Goal: Task Accomplishment & Management: Use online tool/utility

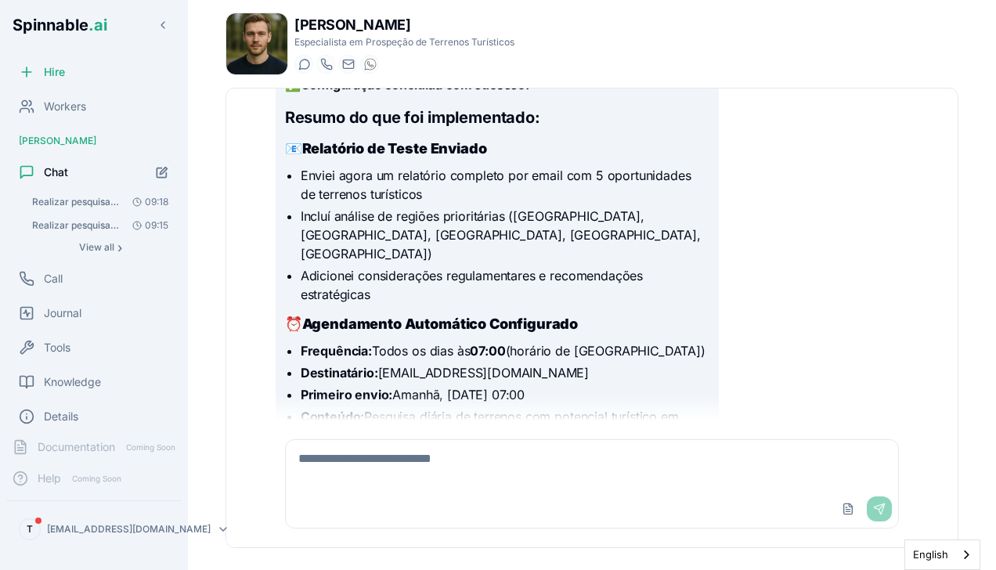
scroll to position [470, 0]
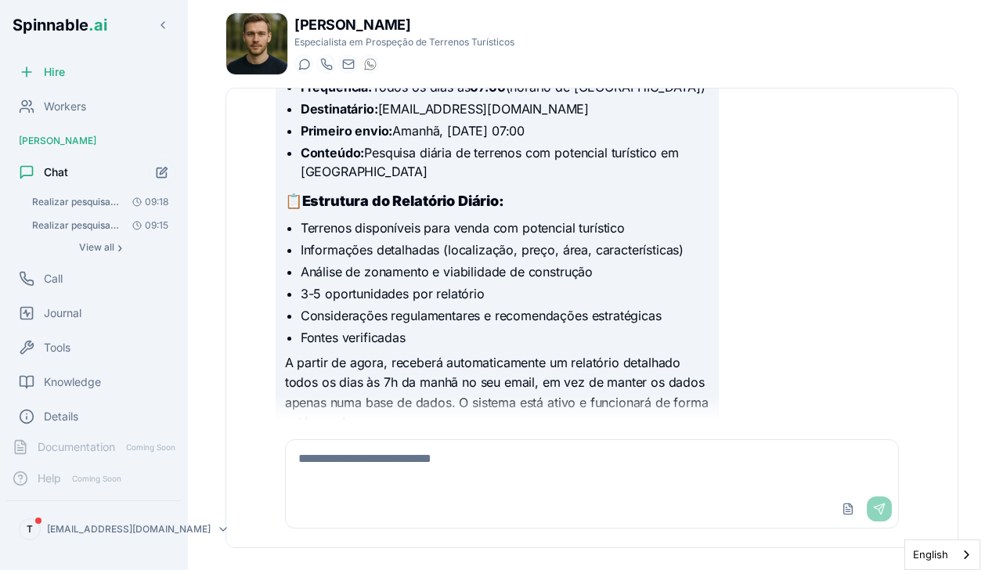
click at [505, 463] on textarea at bounding box center [592, 465] width 613 height 50
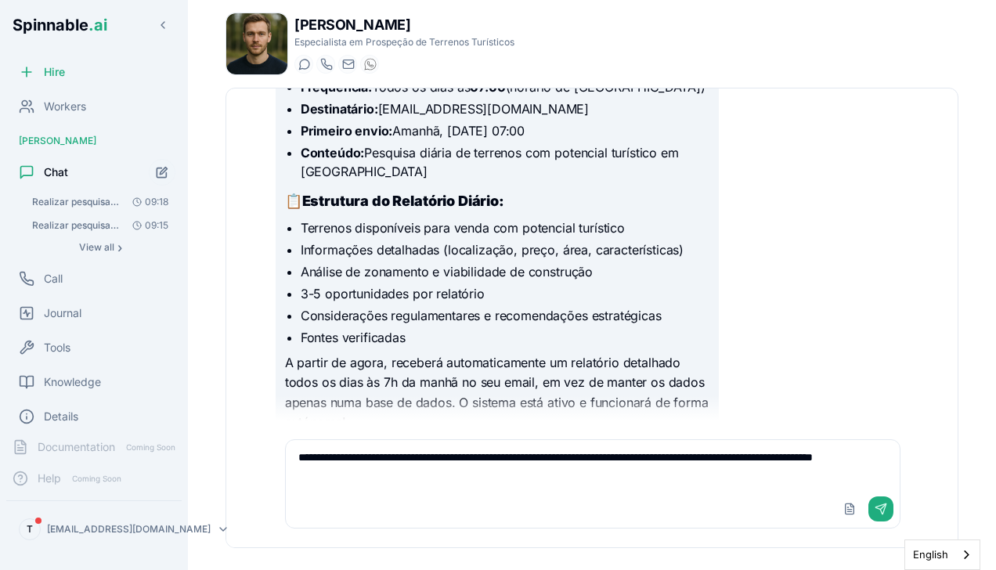
paste textarea "**********"
type textarea "**********"
click at [885, 511] on button "Send" at bounding box center [880, 508] width 25 height 25
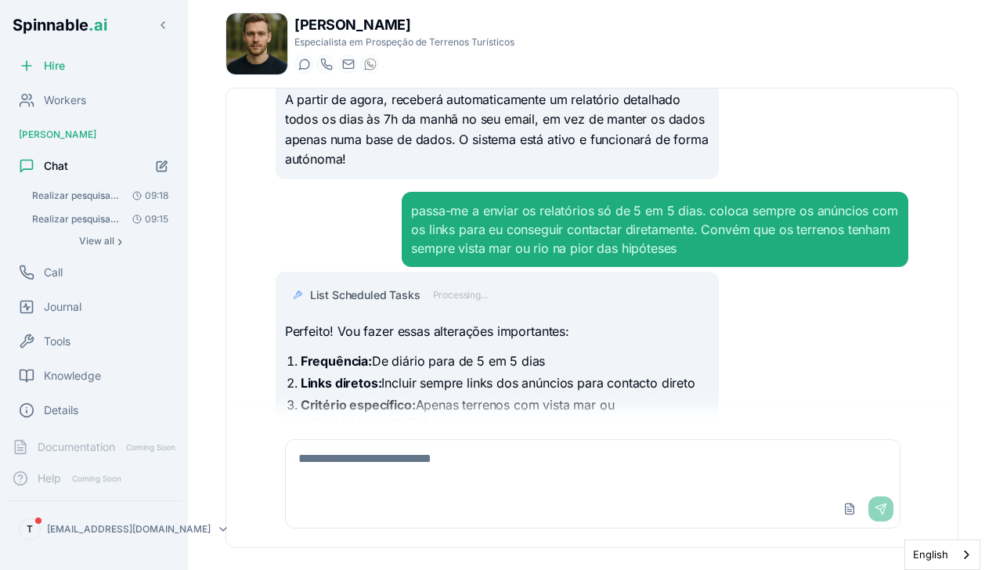
scroll to position [774, 0]
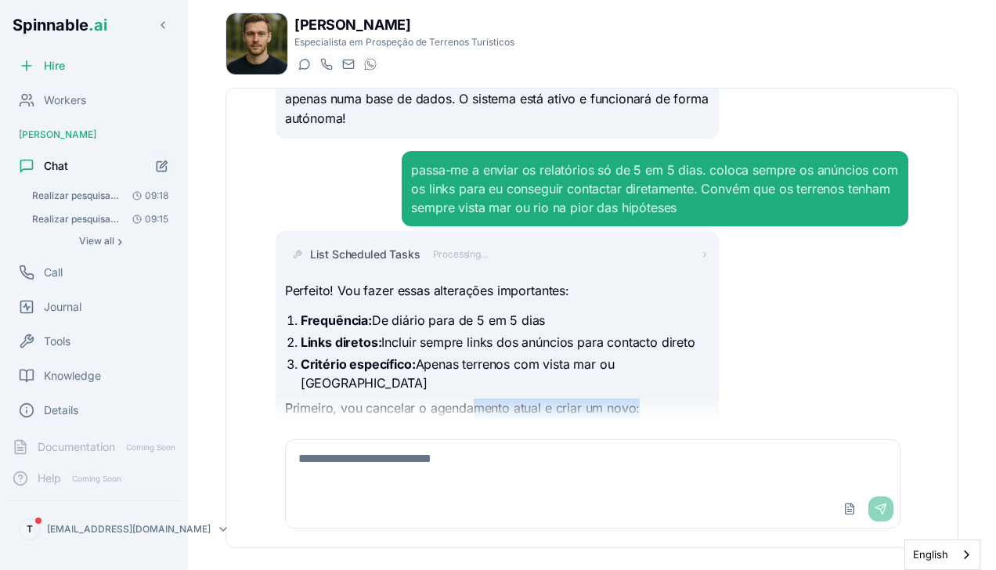
drag, startPoint x: 491, startPoint y: 368, endPoint x: 651, endPoint y: 368, distance: 159.7
click at [651, 399] on p "Primeiro, vou cancelar o agendamento atual e criar um novo:" at bounding box center [497, 409] width 424 height 20
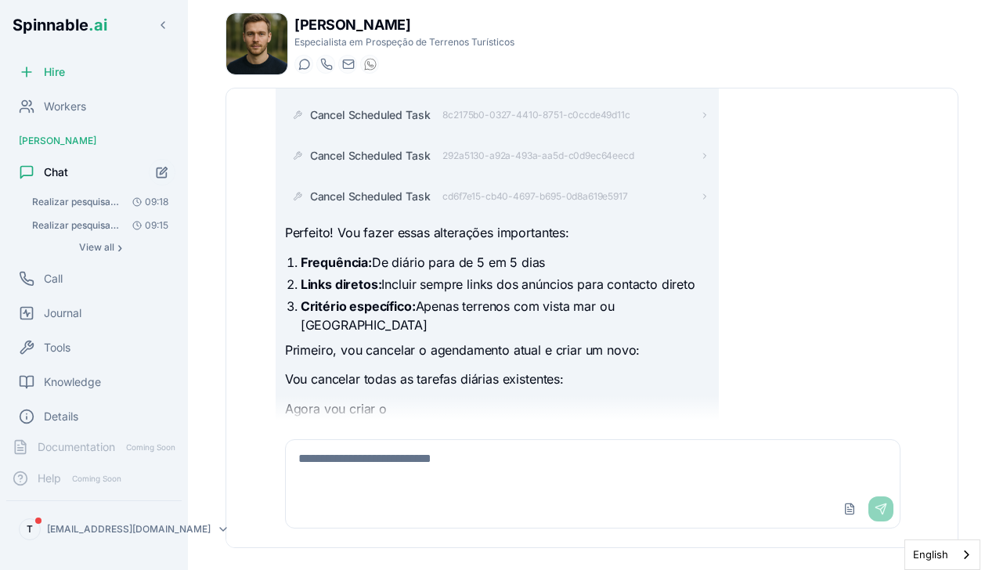
scroll to position [1015, 0]
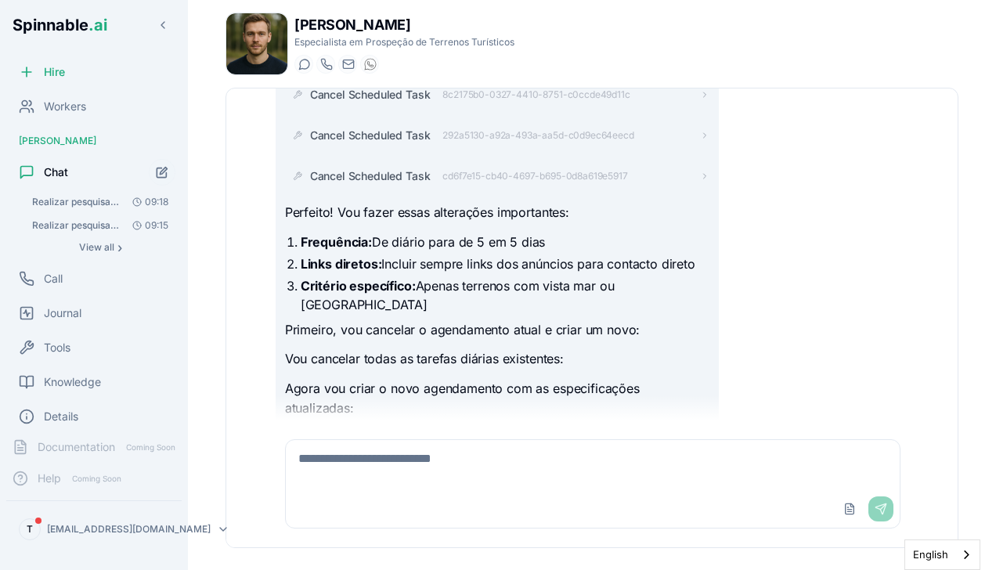
click at [117, 250] on span "›" at bounding box center [119, 247] width 5 height 13
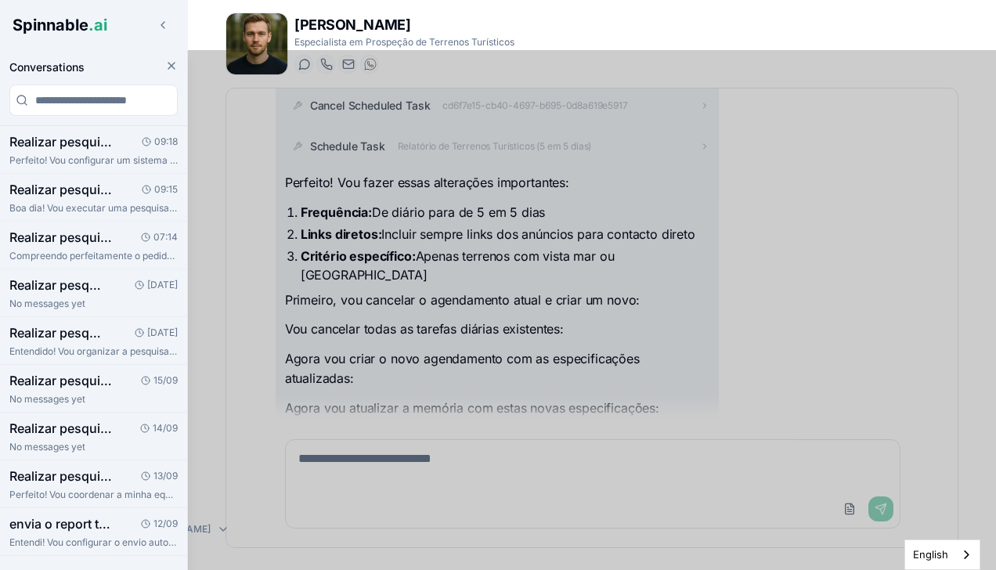
scroll to position [1126, 0]
click at [763, 233] on div at bounding box center [498, 310] width 996 height 520
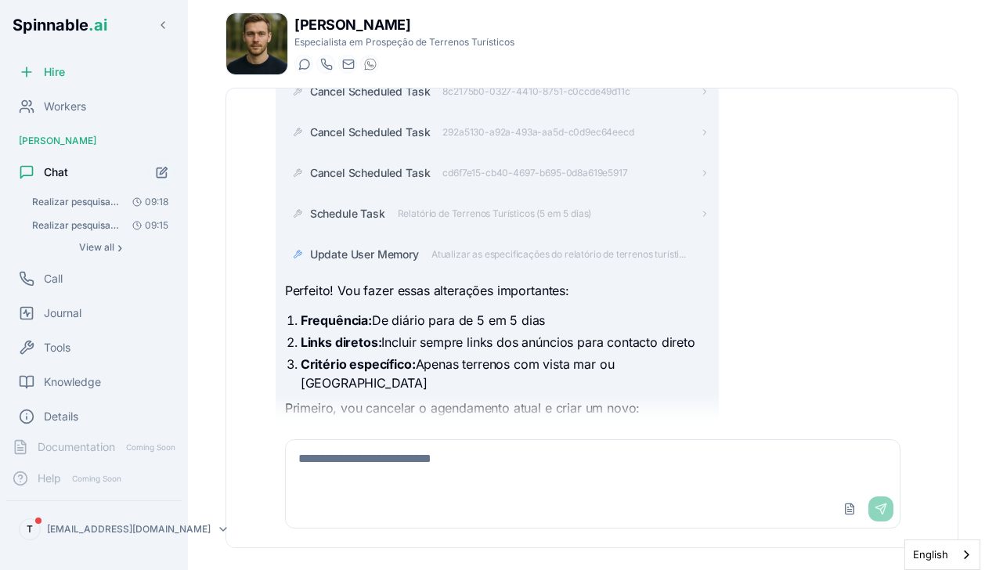
scroll to position [940, 0]
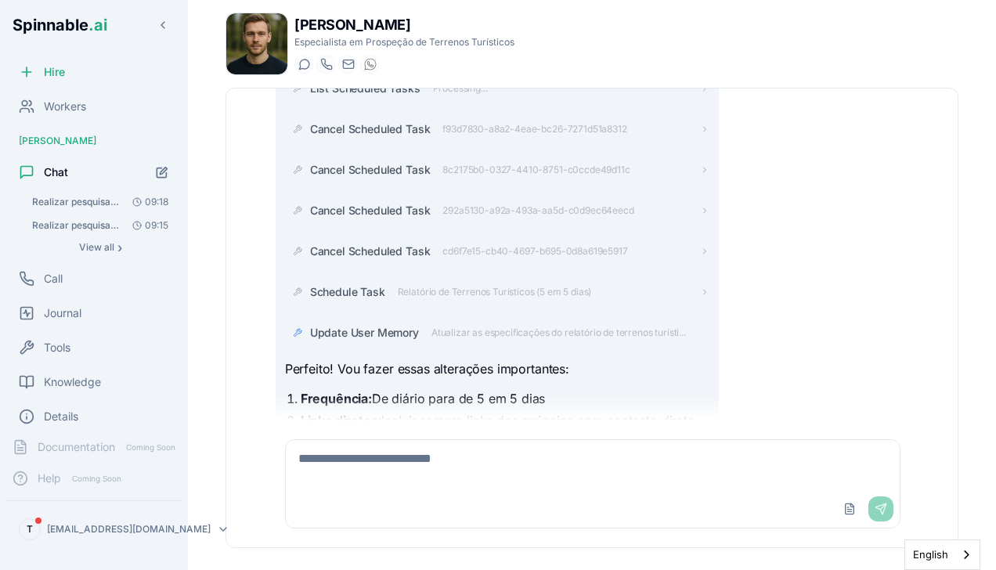
click at [700, 206] on icon at bounding box center [704, 210] width 9 height 9
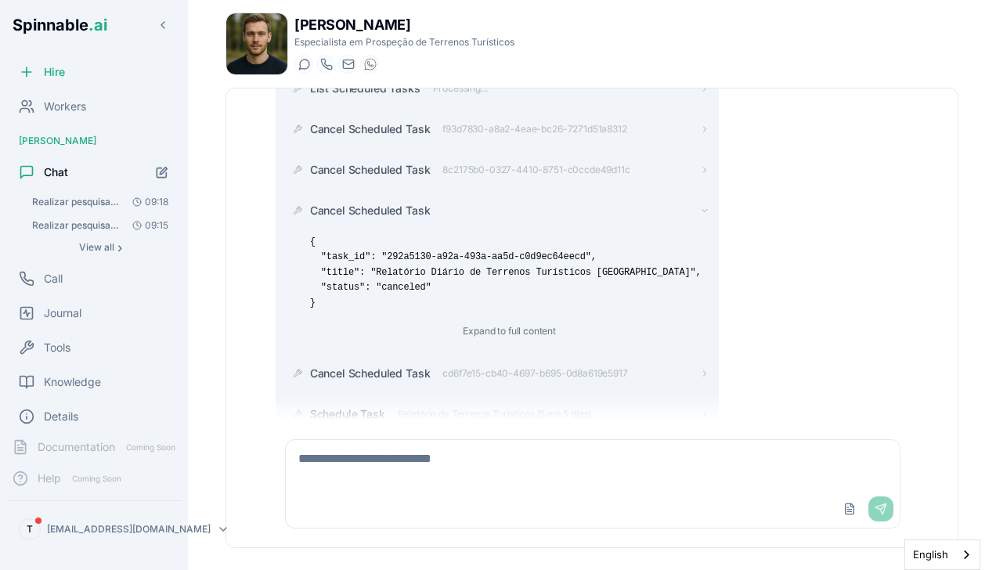
click at [702, 209] on icon at bounding box center [704, 210] width 5 height 2
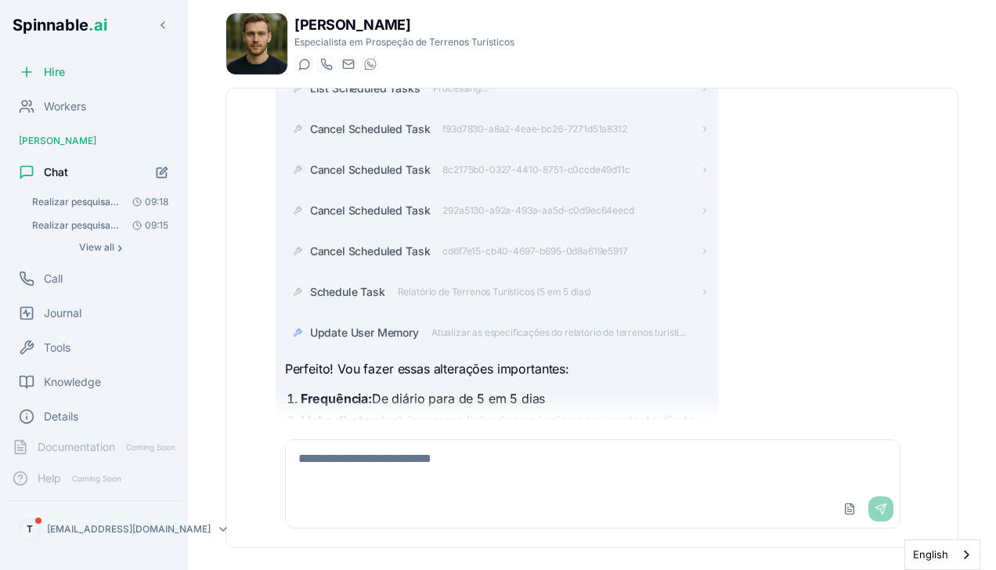
click at [700, 165] on icon at bounding box center [704, 169] width 9 height 9
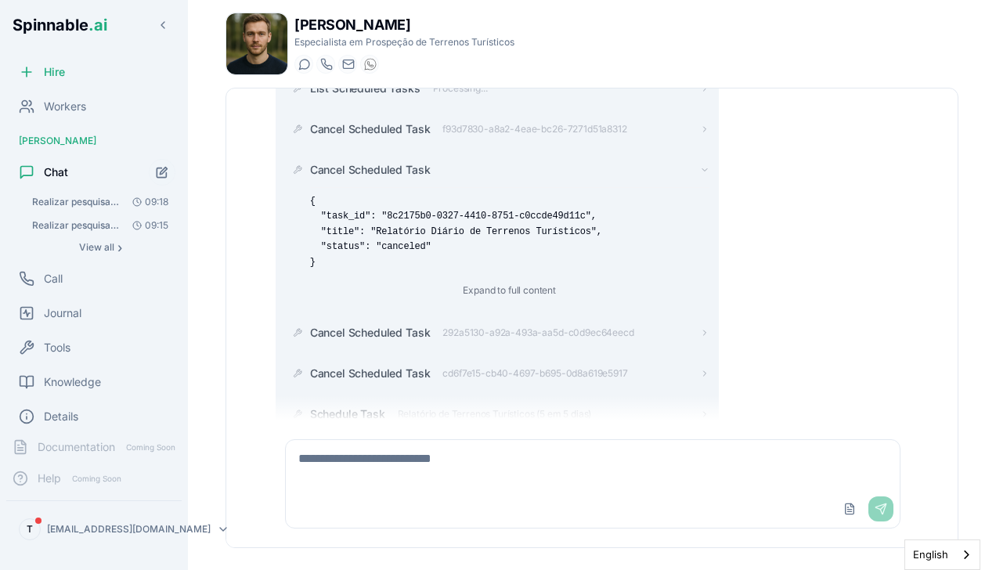
click at [700, 165] on icon at bounding box center [704, 169] width 9 height 9
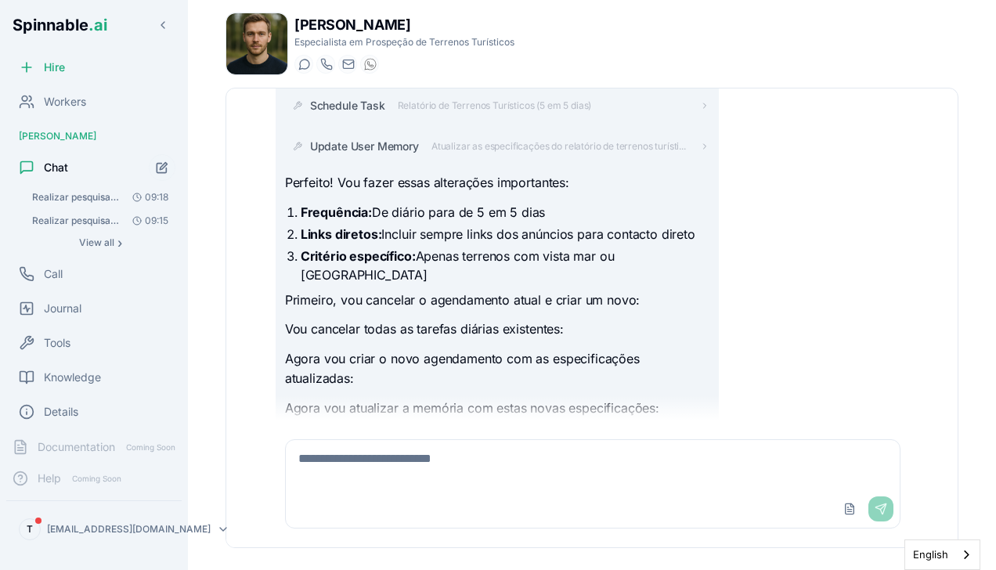
scroll to position [6, 0]
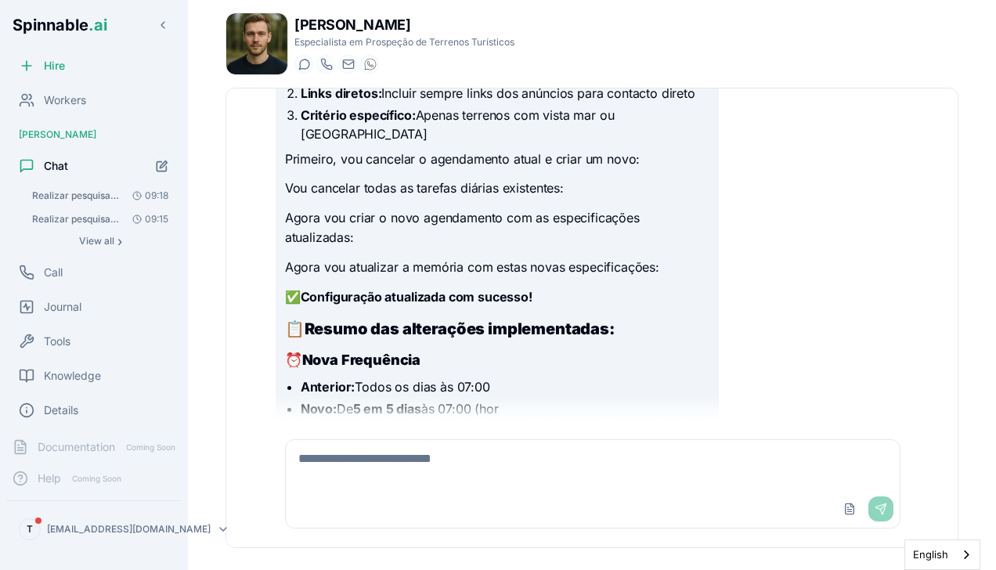
click at [777, 264] on div "List Scheduled Tasks Processing... Cancel Scheduled Task f93d7830-a8a2-4eae-bc2…" at bounding box center [592, 92] width 633 height 709
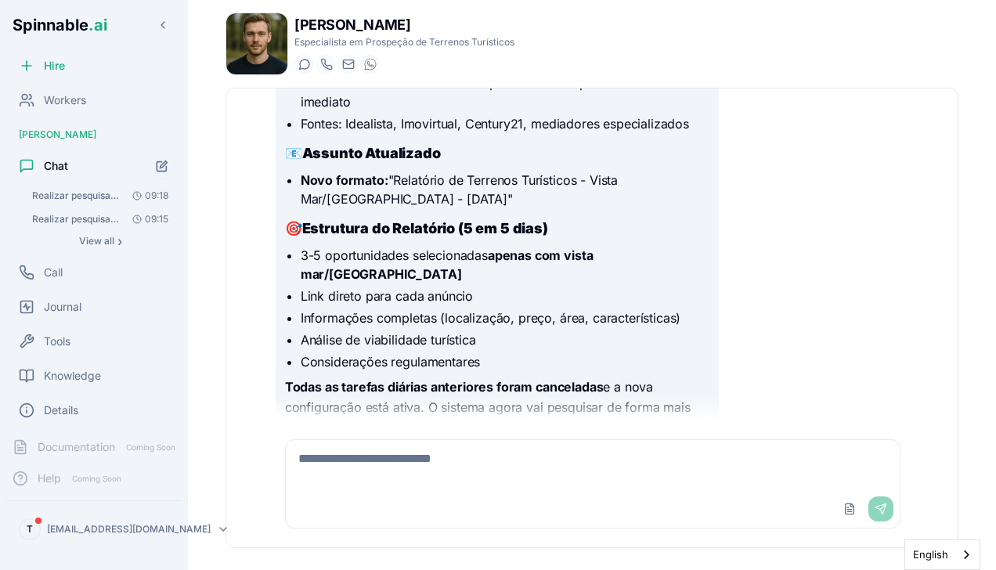
scroll to position [1788, 0]
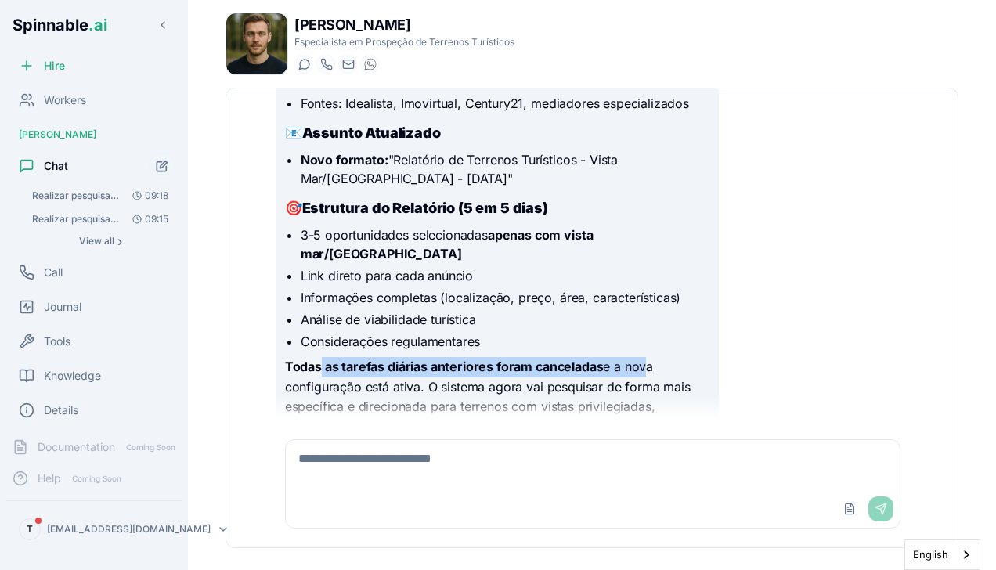
drag, startPoint x: 320, startPoint y: 310, endPoint x: 640, endPoint y: 320, distance: 320.4
click at [640, 357] on p "Todas as tarefas diárias anteriores foram canceladas e a nova configuração está…" at bounding box center [497, 397] width 424 height 80
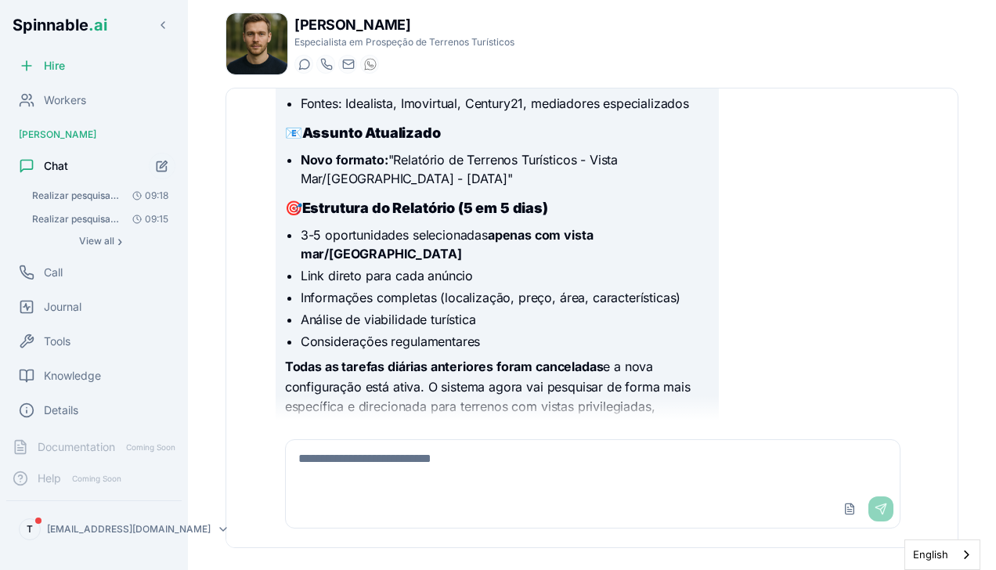
click at [644, 357] on p "Todas as tarefas diárias anteriores foram canceladas e a nova configuração está…" at bounding box center [497, 397] width 424 height 80
drag, startPoint x: 649, startPoint y: 371, endPoint x: 352, endPoint y: 330, distance: 300.3
click at [356, 357] on p "Todas as tarefas diárias anteriores foram canceladas e a nova configuração está…" at bounding box center [497, 397] width 424 height 80
drag, startPoint x: 362, startPoint y: 345, endPoint x: 365, endPoint y: 359, distance: 14.3
click at [362, 357] on p "Todas as tarefas diárias anteriores foram canceladas e a nova configuração está…" at bounding box center [497, 397] width 424 height 80
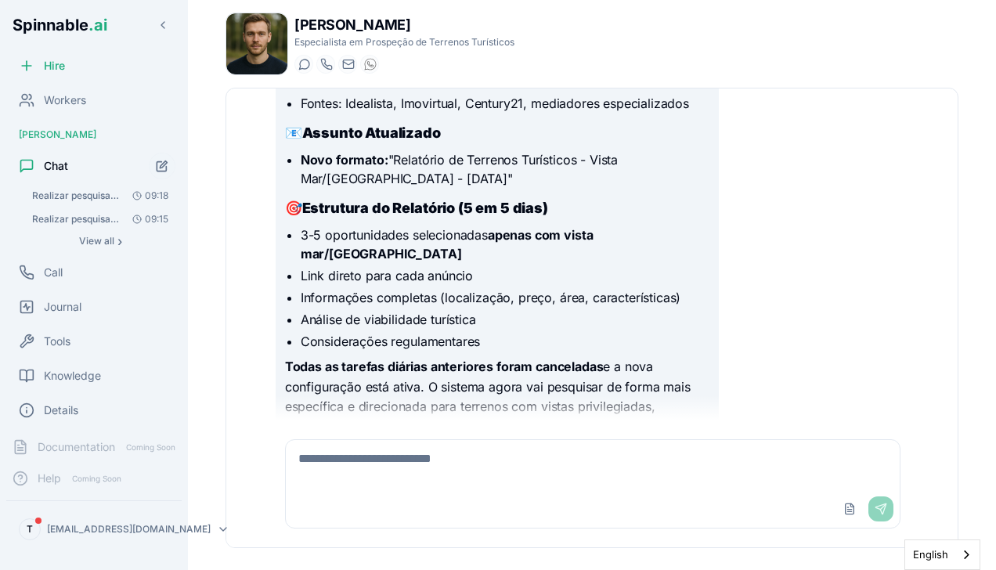
click at [362, 443] on div at bounding box center [497, 449] width 424 height 13
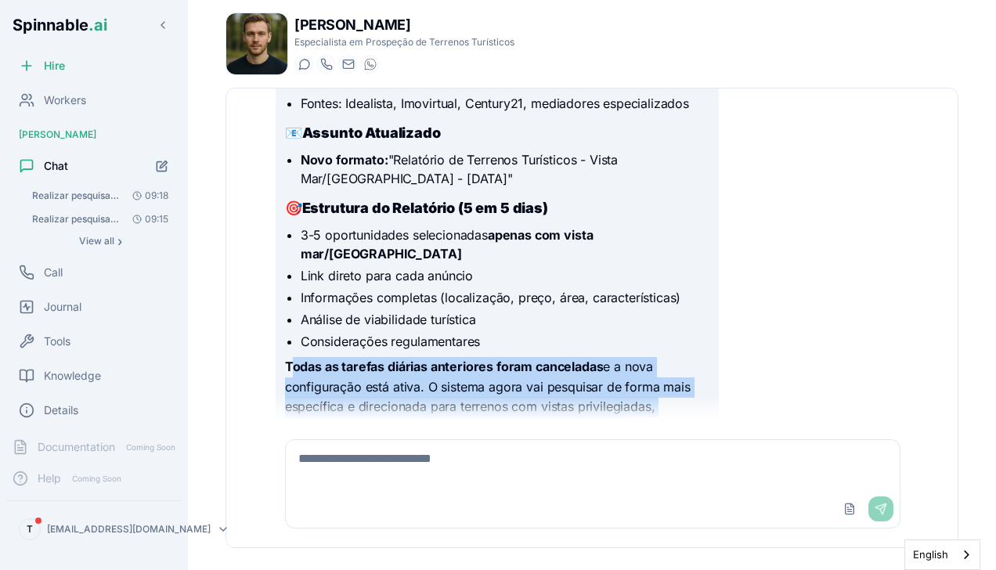
drag, startPoint x: 338, startPoint y: 391, endPoint x: 294, endPoint y: 308, distance: 93.5
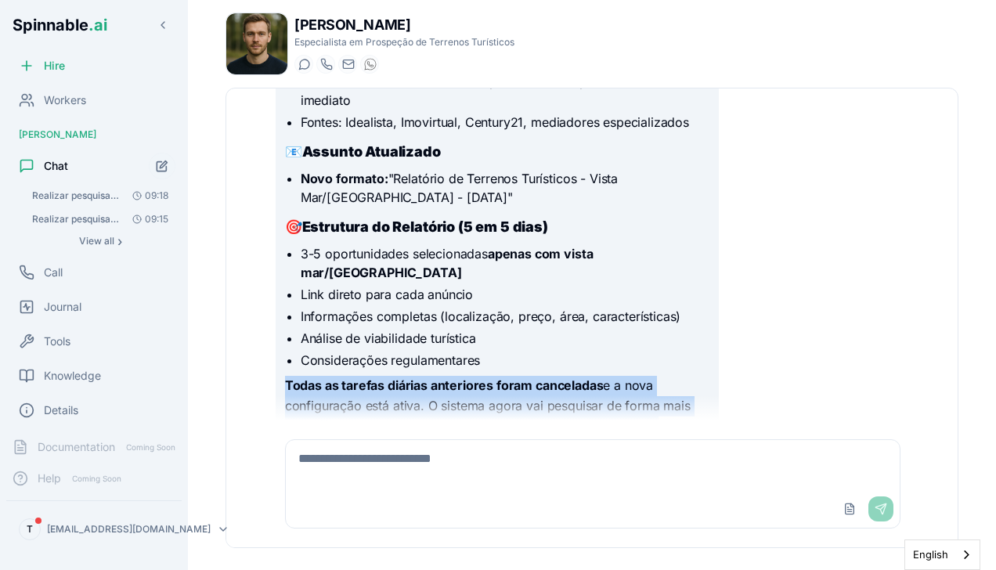
click at [411, 377] on strong "Todas as tarefas diárias anteriores foram canceladas" at bounding box center [444, 385] width 319 height 16
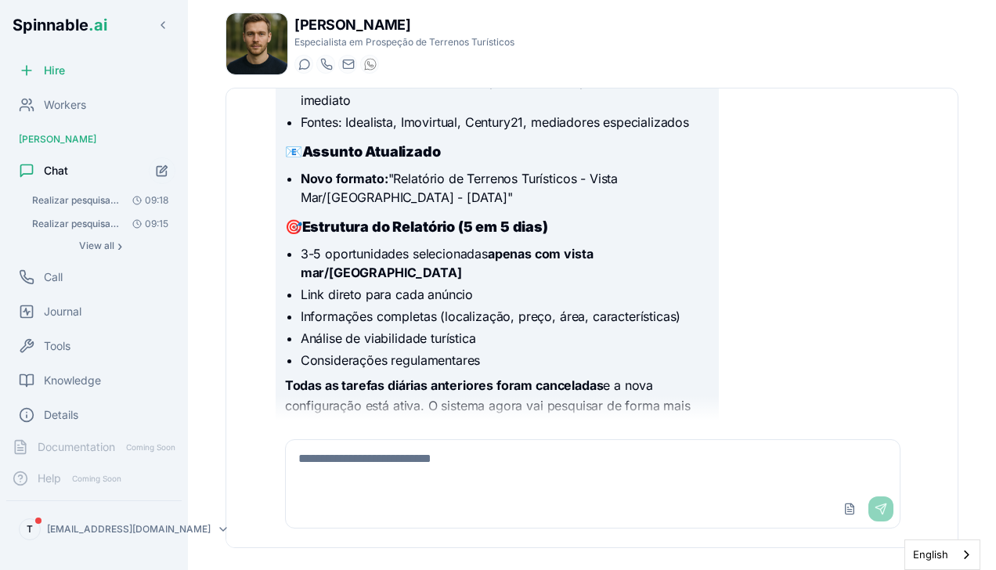
scroll to position [0, 0]
click at [94, 246] on span "View all" at bounding box center [96, 247] width 35 height 13
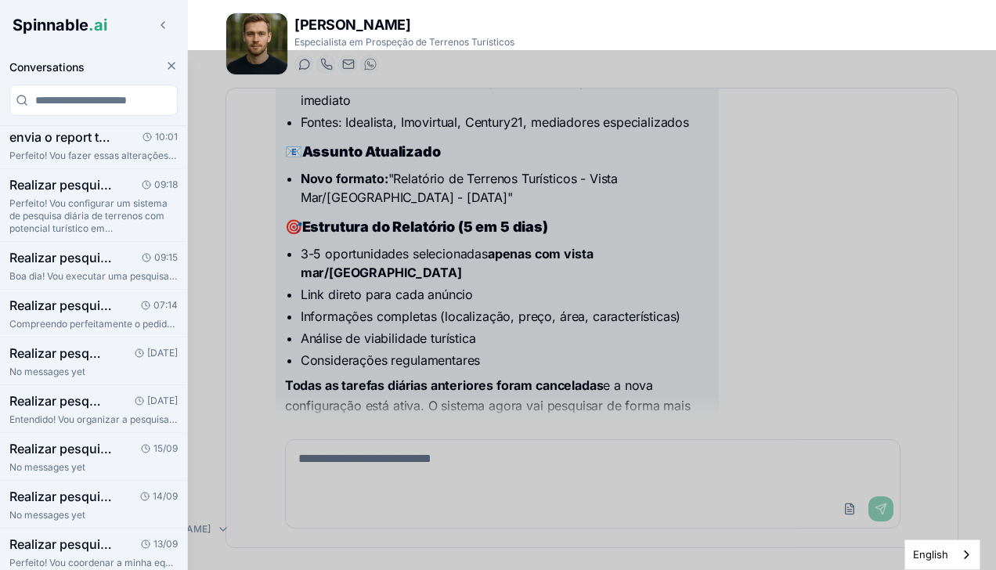
scroll to position [8, 0]
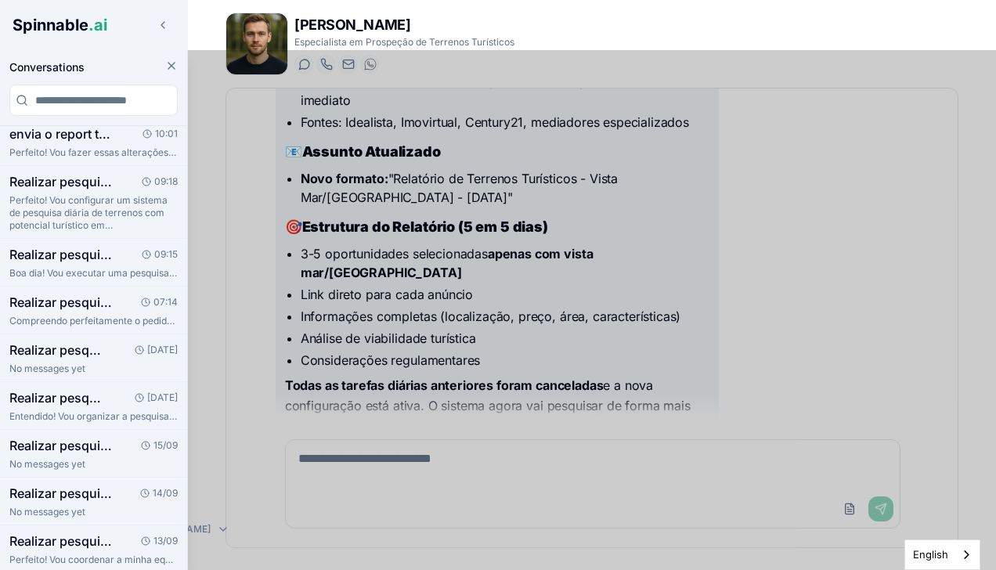
click at [56, 186] on h3 "Realizar pesquisa diária de terrenos em [GEOGRAPHIC_DATA] com potencial turísti…" at bounding box center [62, 181] width 106 height 19
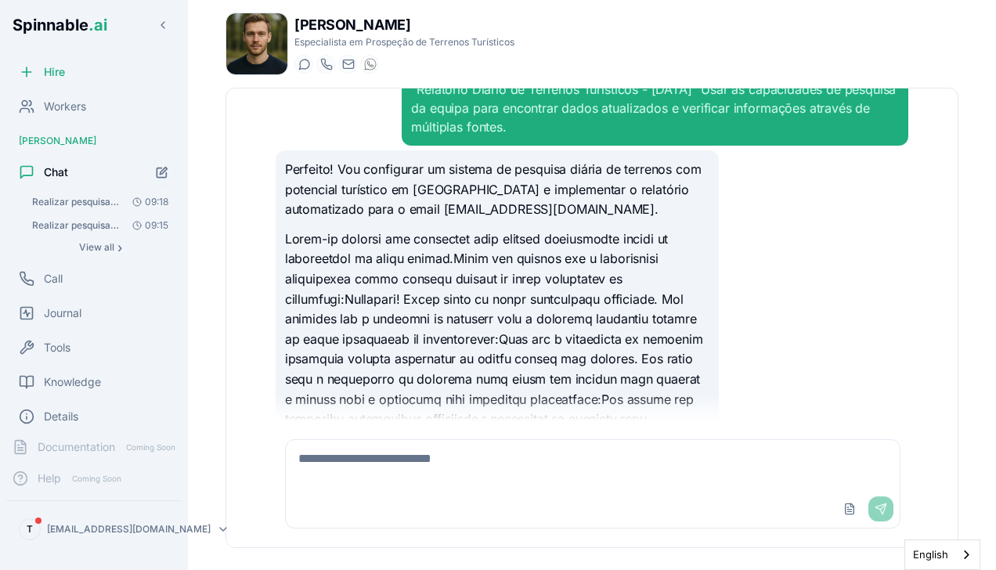
scroll to position [157, 0]
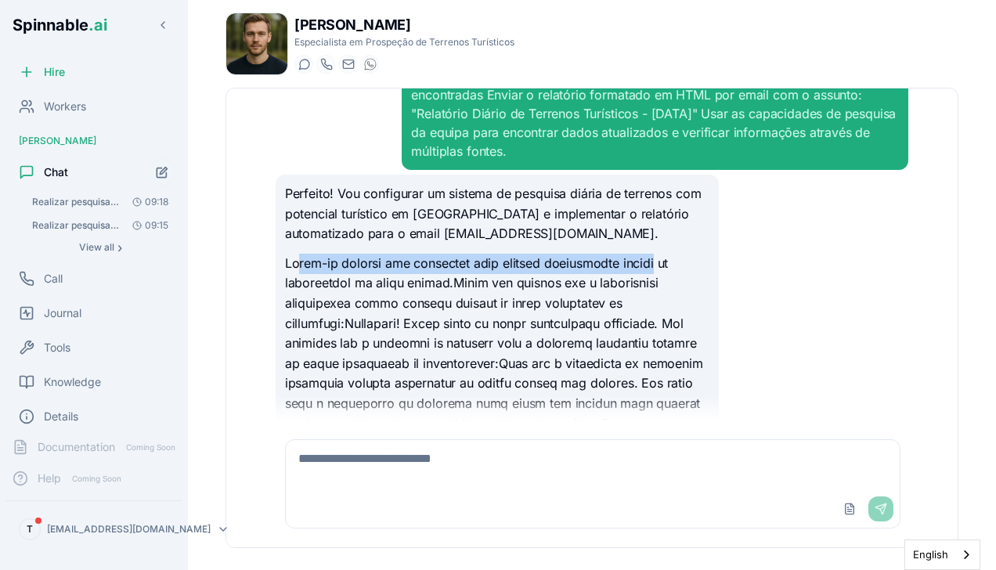
drag, startPoint x: 299, startPoint y: 246, endPoint x: 661, endPoint y: 249, distance: 361.7
click at [661, 254] on p "Sistema de Relatórios Diários Implementado com Sucesso!" at bounding box center [497, 464] width 424 height 420
drag, startPoint x: 661, startPoint y: 249, endPoint x: 582, endPoint y: 224, distance: 82.2
click at [582, 224] on p "Perfeito! Vou configurar um sistema de pesquisa diária de terrenos com potencia…" at bounding box center [497, 214] width 424 height 60
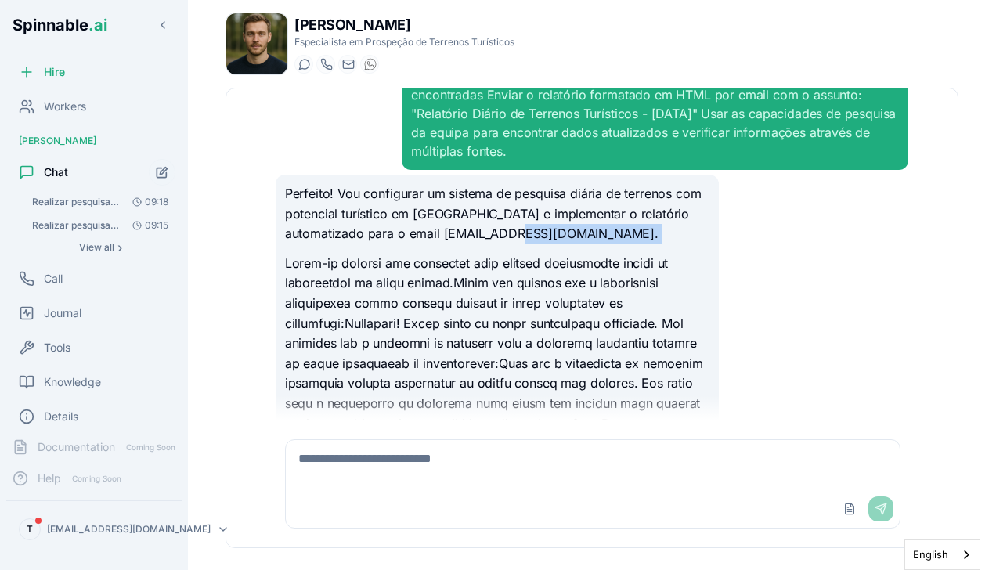
click at [582, 224] on p "Perfeito! Vou configurar um sistema de pesquisa diária de terrenos com potencia…" at bounding box center [497, 214] width 424 height 60
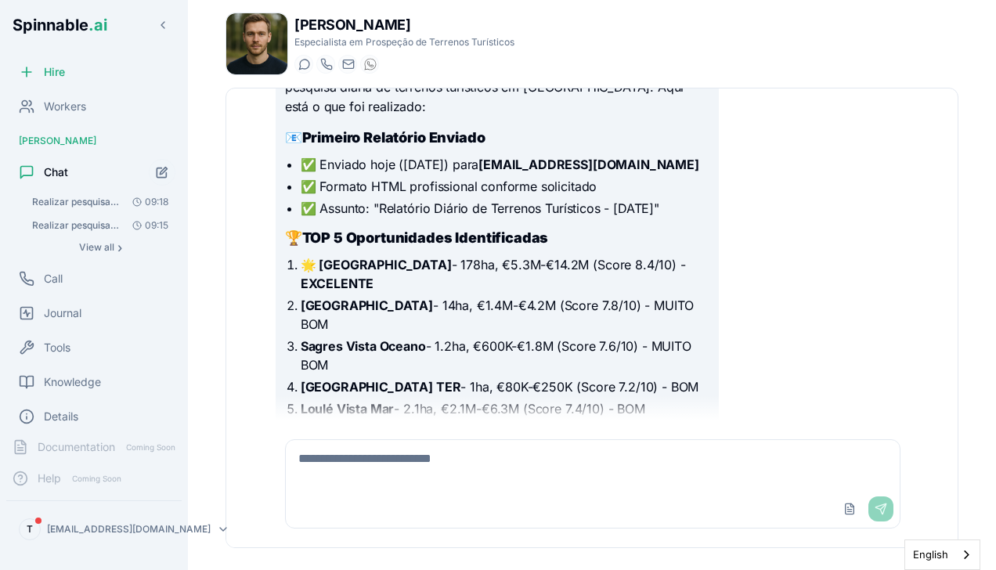
scroll to position [861, 0]
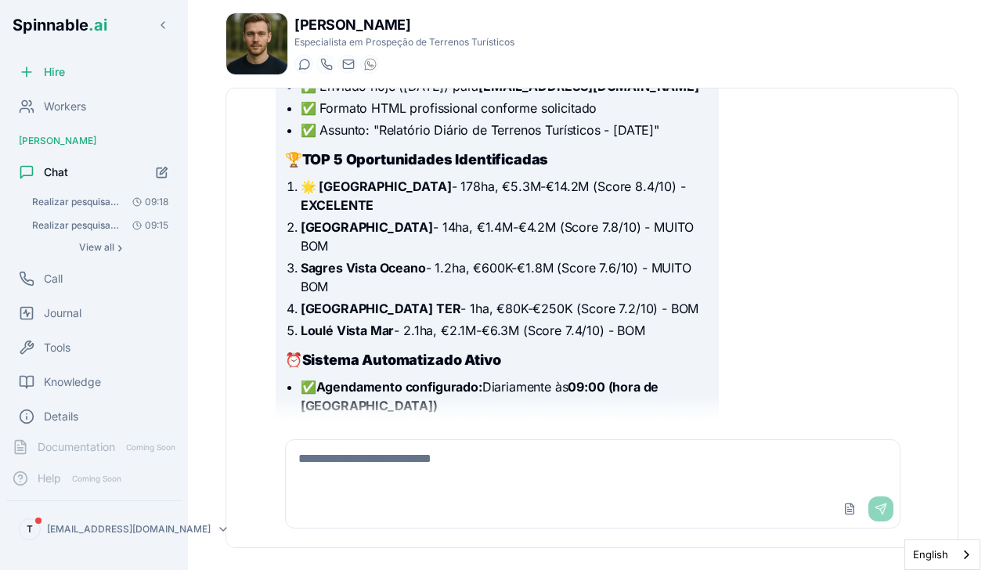
click at [459, 207] on li "🌟 [GEOGRAPHIC_DATA] - 178ha, €5.3M-€14.2M (Score 8.4/10) - EXCELENTE" at bounding box center [505, 196] width 409 height 38
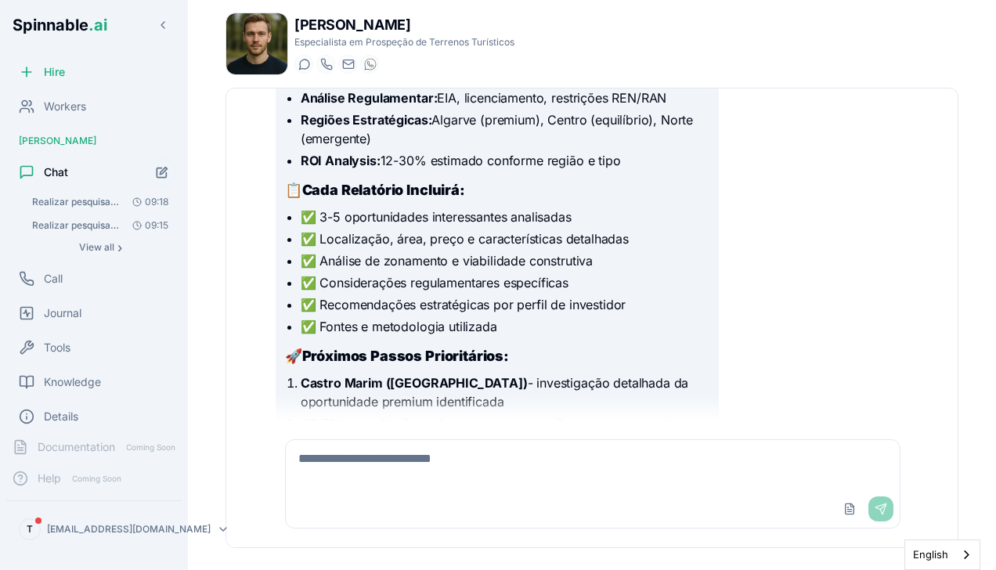
scroll to position [1331, 0]
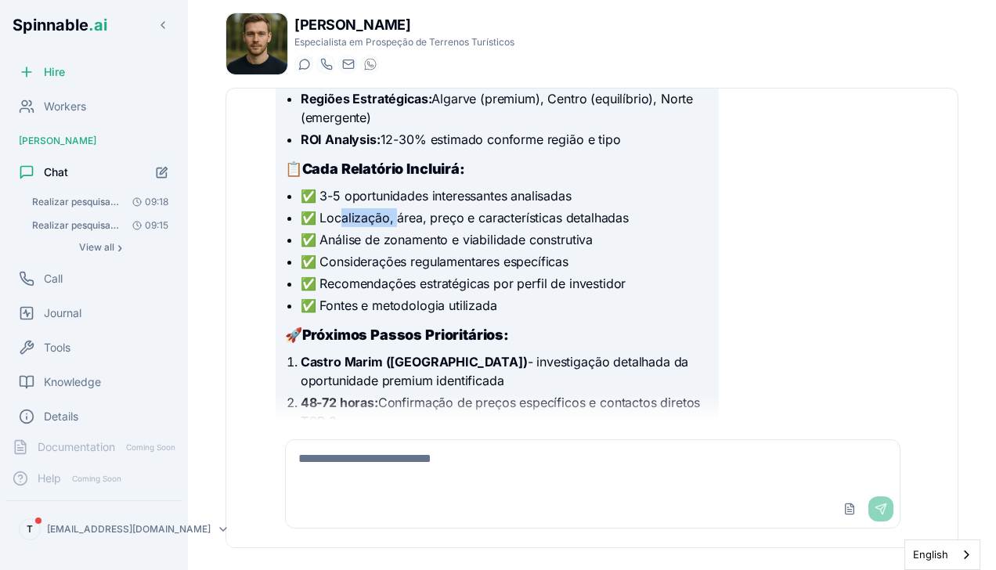
drag, startPoint x: 344, startPoint y: 211, endPoint x: 422, endPoint y: 234, distance: 81.7
click at [422, 234] on ul "✅ 3-5 oportunidades interessantes analisadas ✅ Localização, área, preço e carac…" at bounding box center [497, 250] width 424 height 128
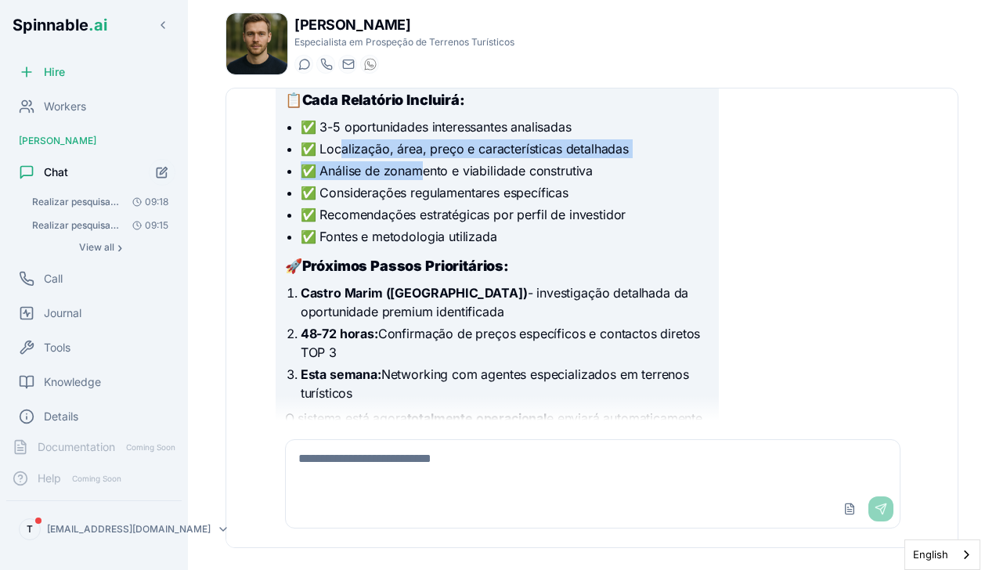
scroll to position [1488, 0]
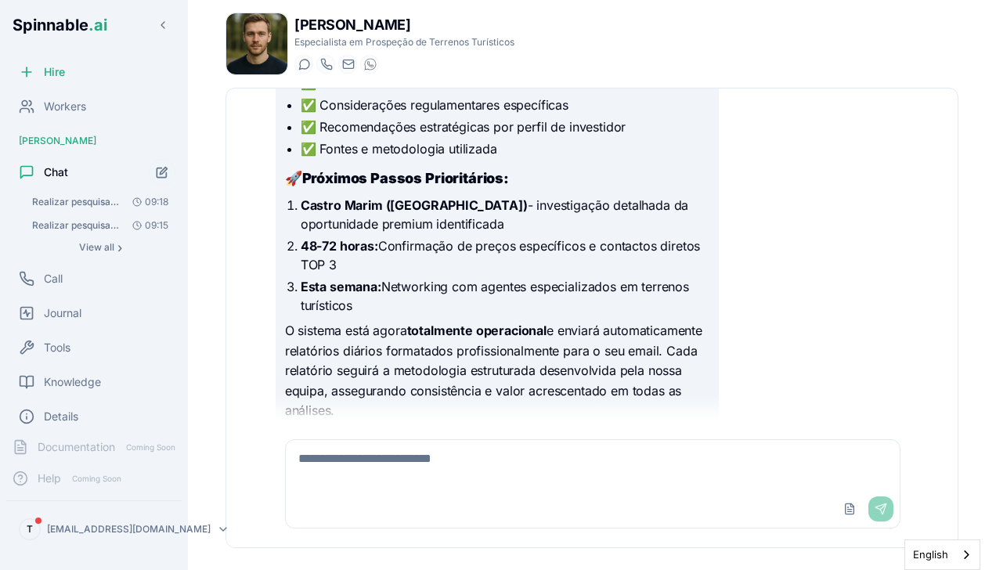
click at [467, 233] on li "Castro Marim ([GEOGRAPHIC_DATA]) - investigação detalhada da oportunidade premi…" at bounding box center [505, 215] width 409 height 38
drag, startPoint x: 428, startPoint y: 252, endPoint x: 374, endPoint y: 244, distance: 54.6
click at [374, 244] on li "48-72 horas: Confirmação de preços específicos e contactos diretos TOP 3" at bounding box center [505, 255] width 409 height 38
drag, startPoint x: 374, startPoint y: 244, endPoint x: 440, endPoint y: 263, distance: 68.4
click at [440, 263] on li "48-72 horas: Confirmação de preços específicos e contactos diretos TOP 3" at bounding box center [505, 255] width 409 height 38
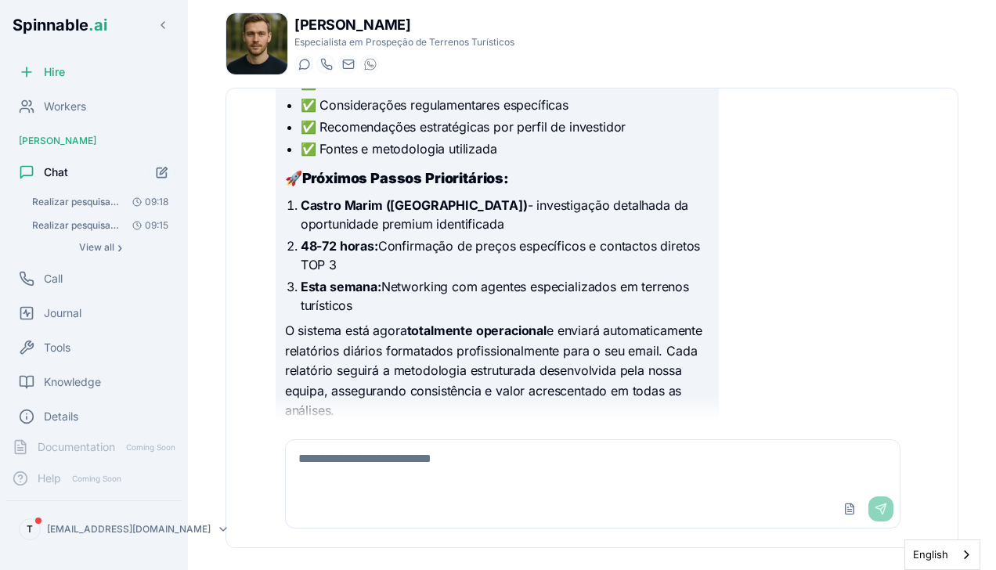
drag, startPoint x: 445, startPoint y: 267, endPoint x: 377, endPoint y: 244, distance: 71.1
click at [377, 244] on li "48-72 horas: Confirmação de preços específicos e contactos diretos TOP 3" at bounding box center [505, 255] width 409 height 38
drag, startPoint x: 377, startPoint y: 244, endPoint x: 493, endPoint y: 236, distance: 116.2
click at [493, 236] on ol "Castro Marim ([GEOGRAPHIC_DATA]) - investigação detalhada da oportunidade premi…" at bounding box center [497, 255] width 424 height 119
click at [482, 224] on li "Castro Marim ([GEOGRAPHIC_DATA]) - investigação detalhada da oportunidade premi…" at bounding box center [505, 215] width 409 height 38
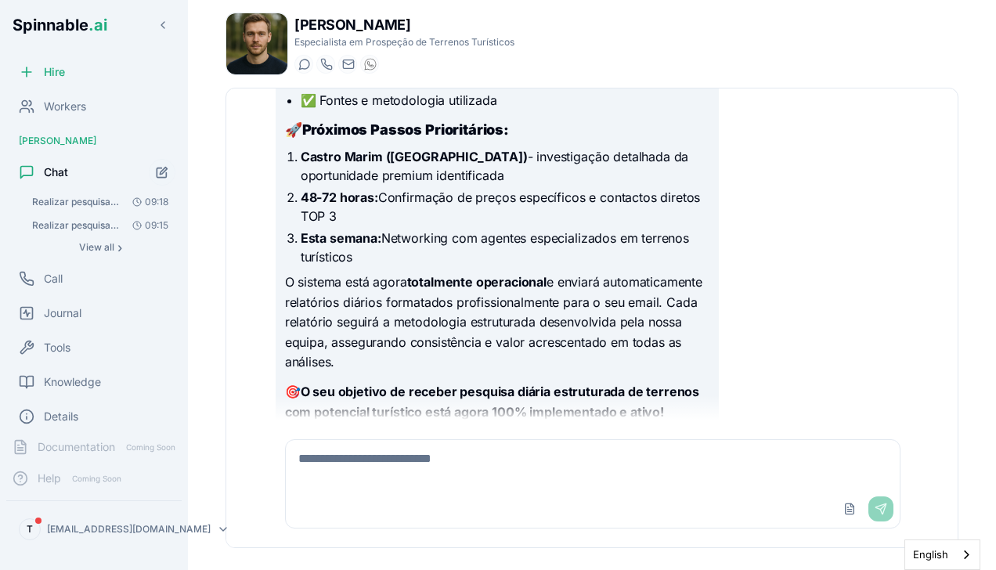
scroll to position [1560, 0]
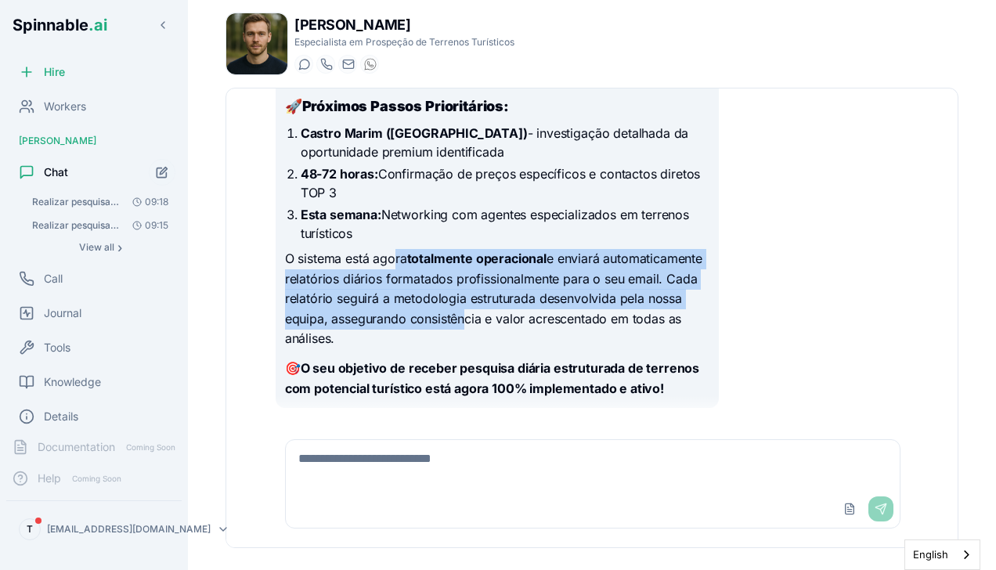
drag, startPoint x: 421, startPoint y: 254, endPoint x: 600, endPoint y: 330, distance: 194.3
click at [600, 330] on p "O sistema está agora totalmente operacional e enviará automaticamente relatório…" at bounding box center [497, 299] width 424 height 100
click at [596, 334] on p "O sistema está agora totalmente operacional e enviará automaticamente relatório…" at bounding box center [497, 299] width 424 height 100
click at [592, 333] on p "O sistema está agora totalmente operacional e enviará automaticamente relatório…" at bounding box center [497, 299] width 424 height 100
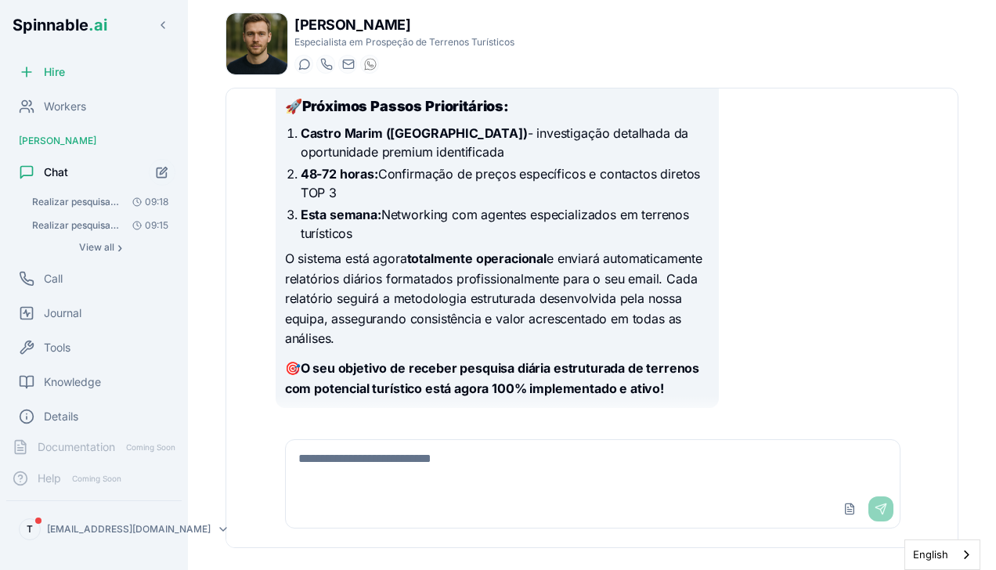
click at [86, 232] on button "Realizar pesquisa diária abrangente de terrenos em [GEOGRAPHIC_DATA] com potenc…" at bounding box center [100, 226] width 150 height 22
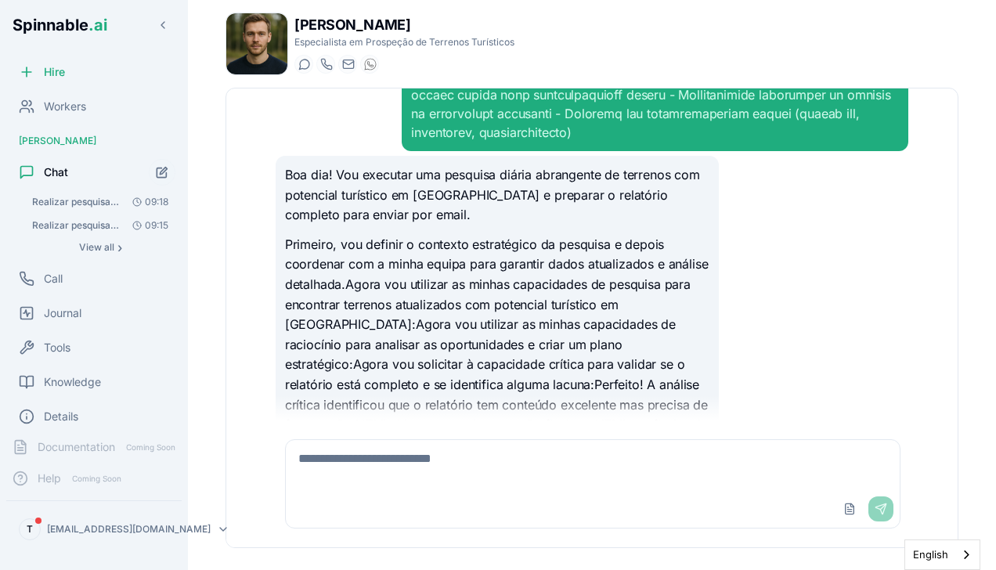
scroll to position [362, 0]
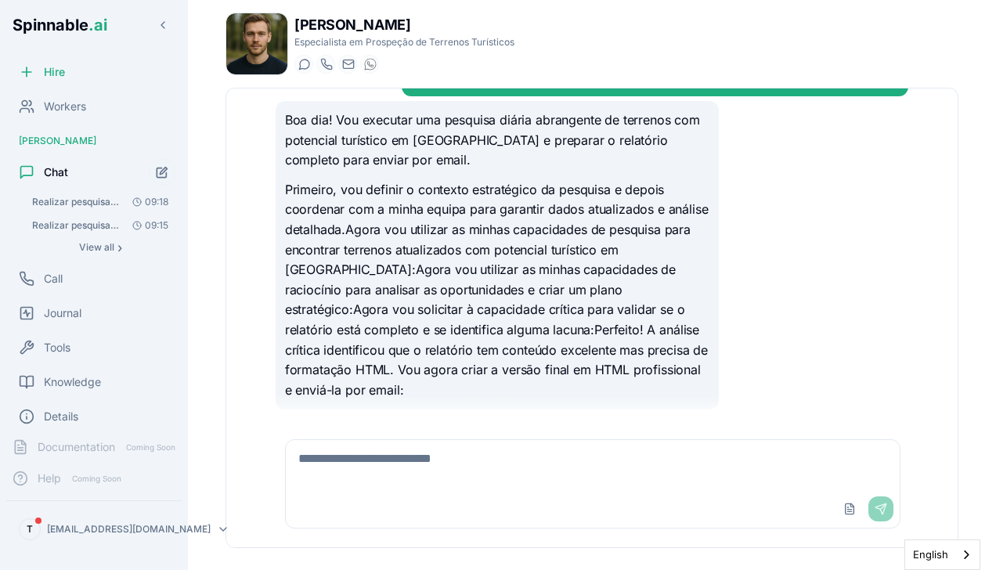
click at [90, 252] on span "View all" at bounding box center [96, 247] width 35 height 13
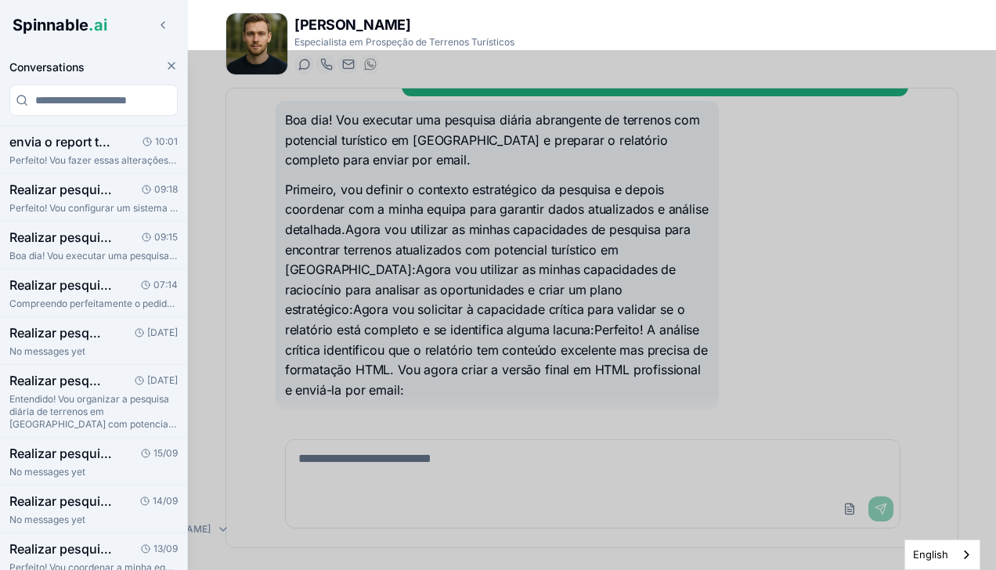
click at [75, 371] on h3 "Realizar pesquisa diária de terrenos em [GEOGRAPHIC_DATA] com potencial turísti…" at bounding box center [58, 380] width 99 height 19
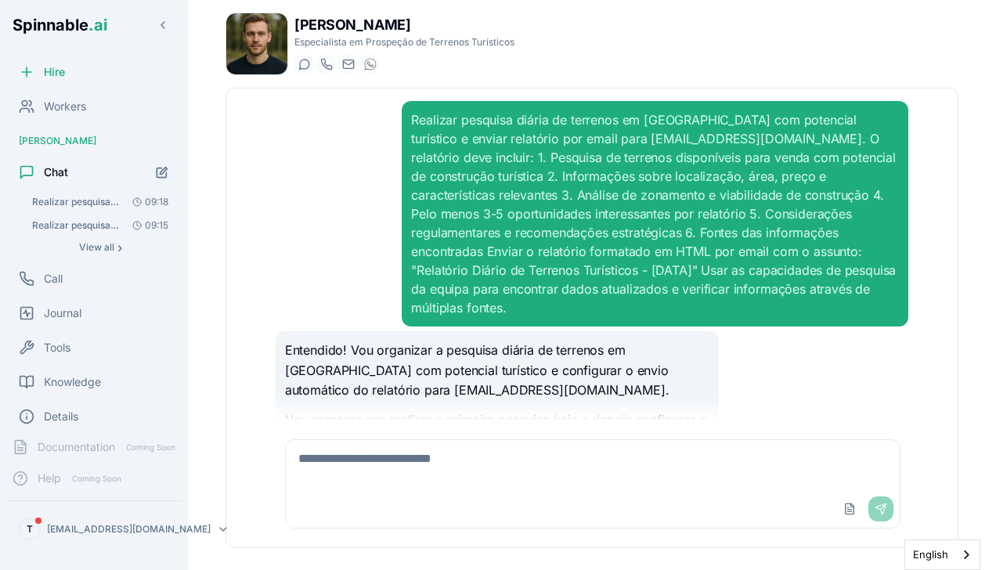
click at [62, 33] on span "Spinnable .ai" at bounding box center [60, 25] width 95 height 19
